Goal: Communication & Community: Connect with others

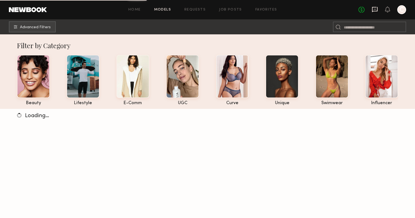
click at [375, 12] on icon at bounding box center [375, 9] width 6 height 6
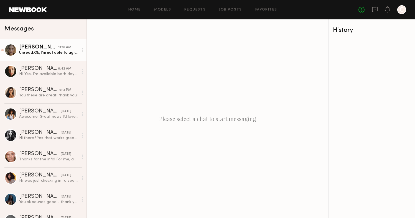
click at [56, 54] on div "Unread: Ok, I’m not able to agree to in perpetuity, so if you’re willing to neg…" at bounding box center [48, 52] width 59 height 5
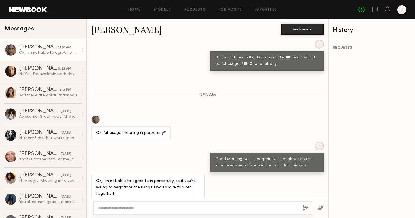
scroll to position [599, 0]
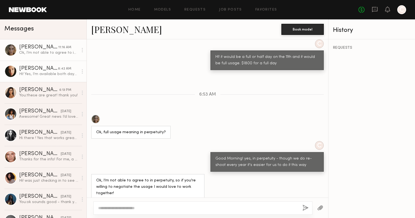
click at [52, 77] on div "Hi! Yes, I’m available both days 10th and 11th. but I’m booked on the 9th and 1…" at bounding box center [48, 74] width 59 height 5
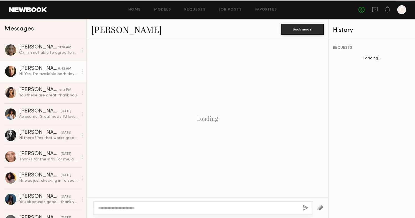
scroll to position [397, 0]
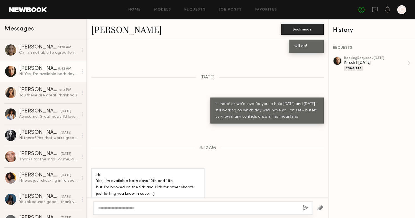
click at [112, 30] on link "Uliana V." at bounding box center [126, 29] width 71 height 12
click at [50, 92] on div "Natasha W." at bounding box center [39, 90] width 40 height 6
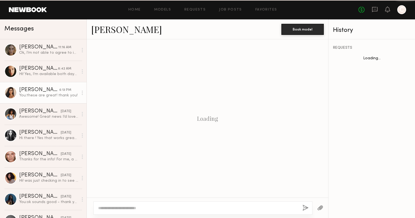
scroll to position [453, 0]
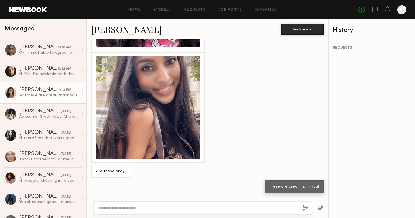
click at [127, 28] on link "Natasha W." at bounding box center [126, 29] width 71 height 12
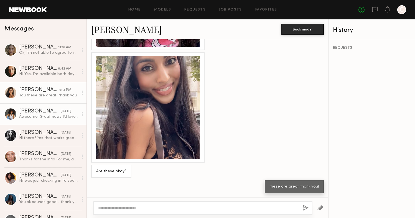
click at [34, 107] on link "Cyan C. yesterday Awesome! Great news I’d love you work with your team :)" at bounding box center [43, 113] width 87 height 21
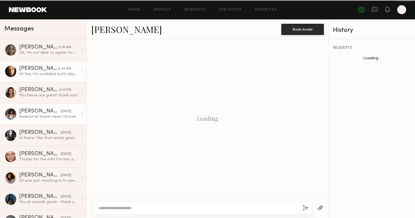
scroll to position [549, 0]
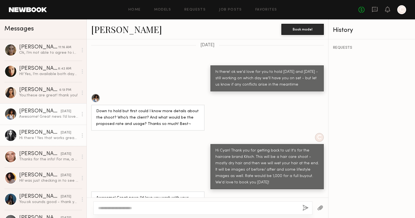
click at [38, 132] on div "Dominique S." at bounding box center [40, 133] width 42 height 6
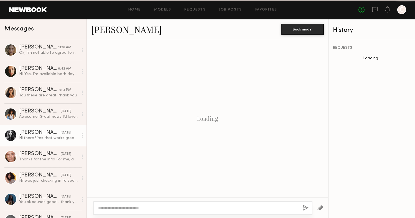
scroll to position [438, 0]
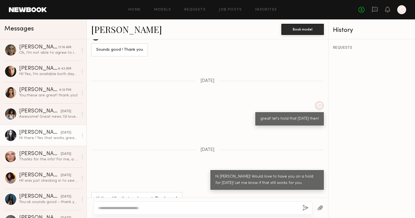
click at [137, 29] on link "Dominique S." at bounding box center [126, 29] width 71 height 12
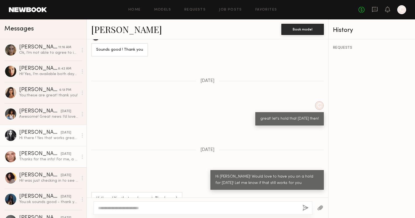
click at [35, 150] on link "Gordana S. yesterday Thanks for the info! For me, a full day would be better" at bounding box center [43, 156] width 87 height 21
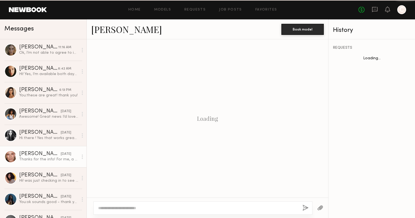
scroll to position [239, 0]
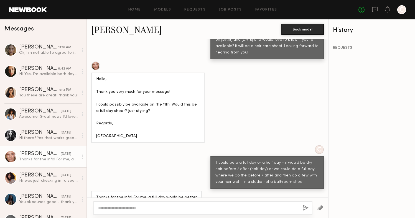
click at [121, 31] on link "Gordana S." at bounding box center [126, 29] width 71 height 12
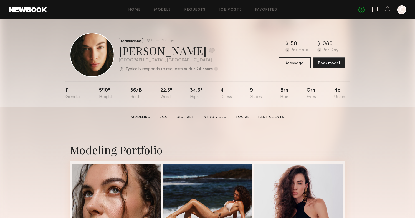
click at [376, 10] on icon at bounding box center [375, 9] width 6 height 6
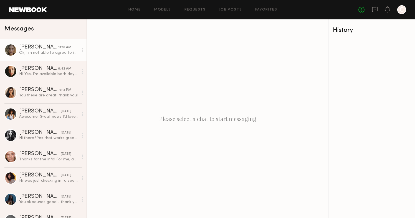
click at [50, 58] on link "Bailey K. 11:16 AM Ok, I’m not able to agree to in perpetuity, so if you’re wil…" at bounding box center [43, 49] width 87 height 21
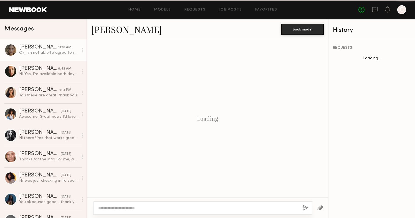
scroll to position [599, 0]
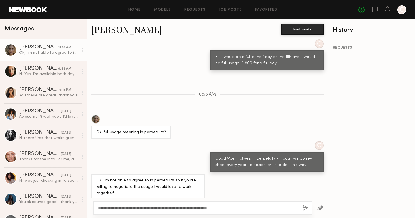
drag, startPoint x: 241, startPoint y: 208, endPoint x: 178, endPoint y: 208, distance: 62.7
click at [178, 208] on textarea "**********" at bounding box center [198, 209] width 200 height 6
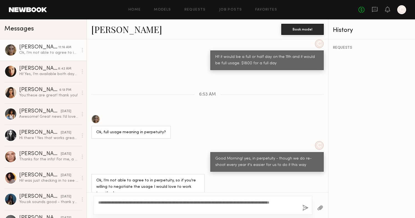
click at [274, 206] on textarea "**********" at bounding box center [198, 205] width 200 height 11
type textarea "**********"
click at [305, 209] on button "button" at bounding box center [305, 208] width 6 height 7
